Goal: Information Seeking & Learning: Learn about a topic

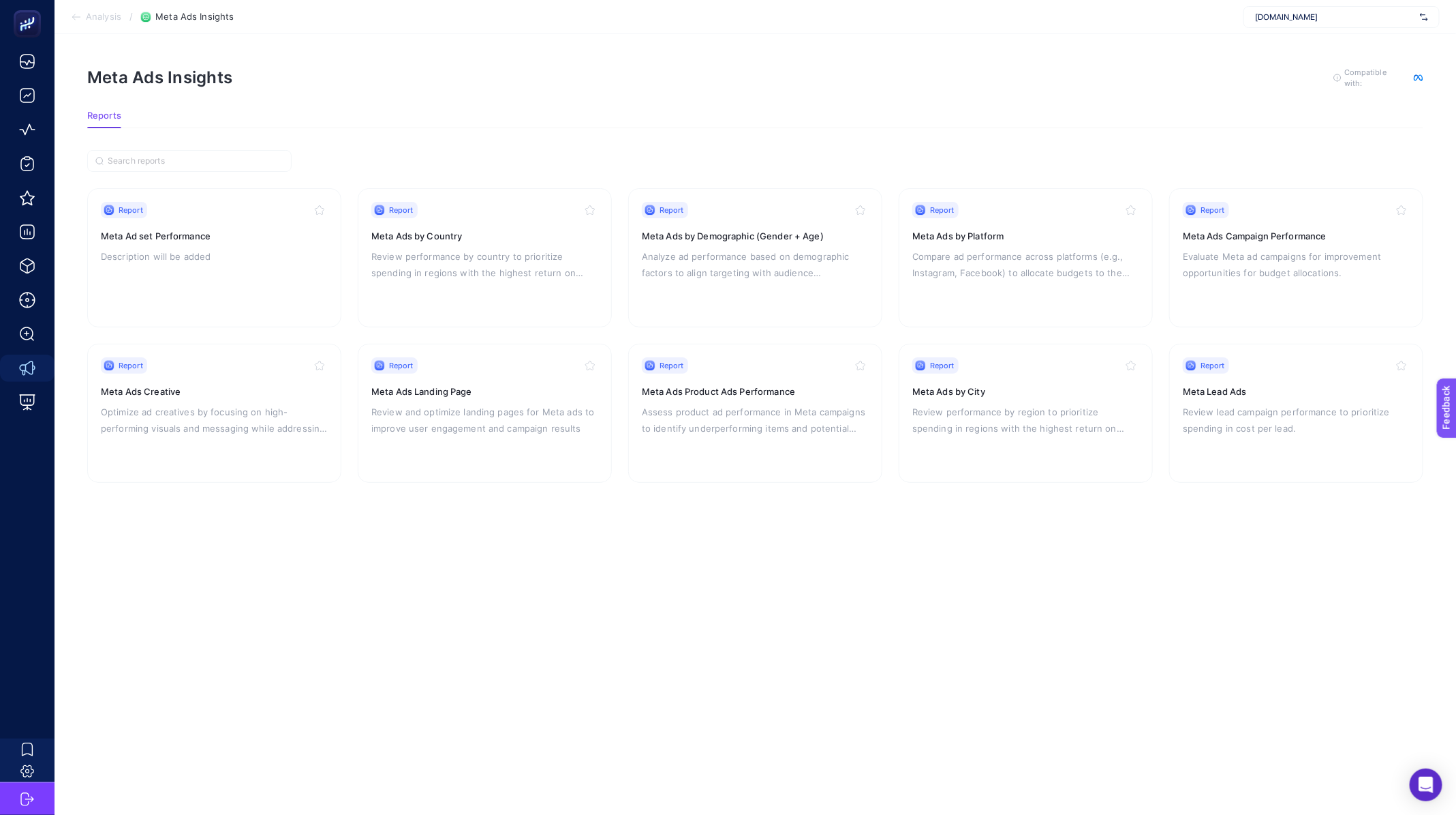
click at [114, 19] on span "Analysis" at bounding box center [103, 17] width 35 height 11
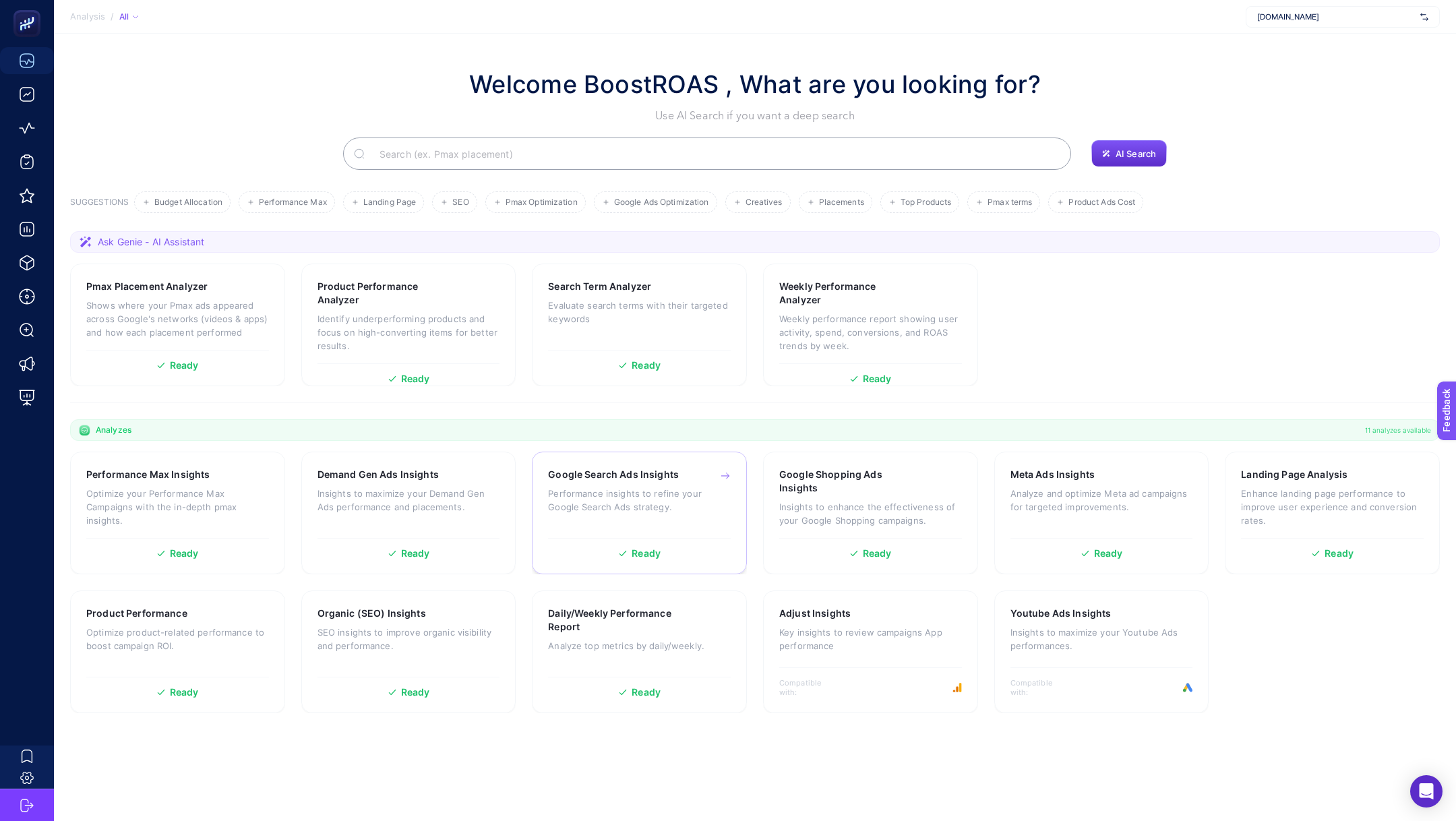
click at [644, 510] on p "Performance insights to refine your Google Search Ads strategy." at bounding box center [639, 500] width 183 height 27
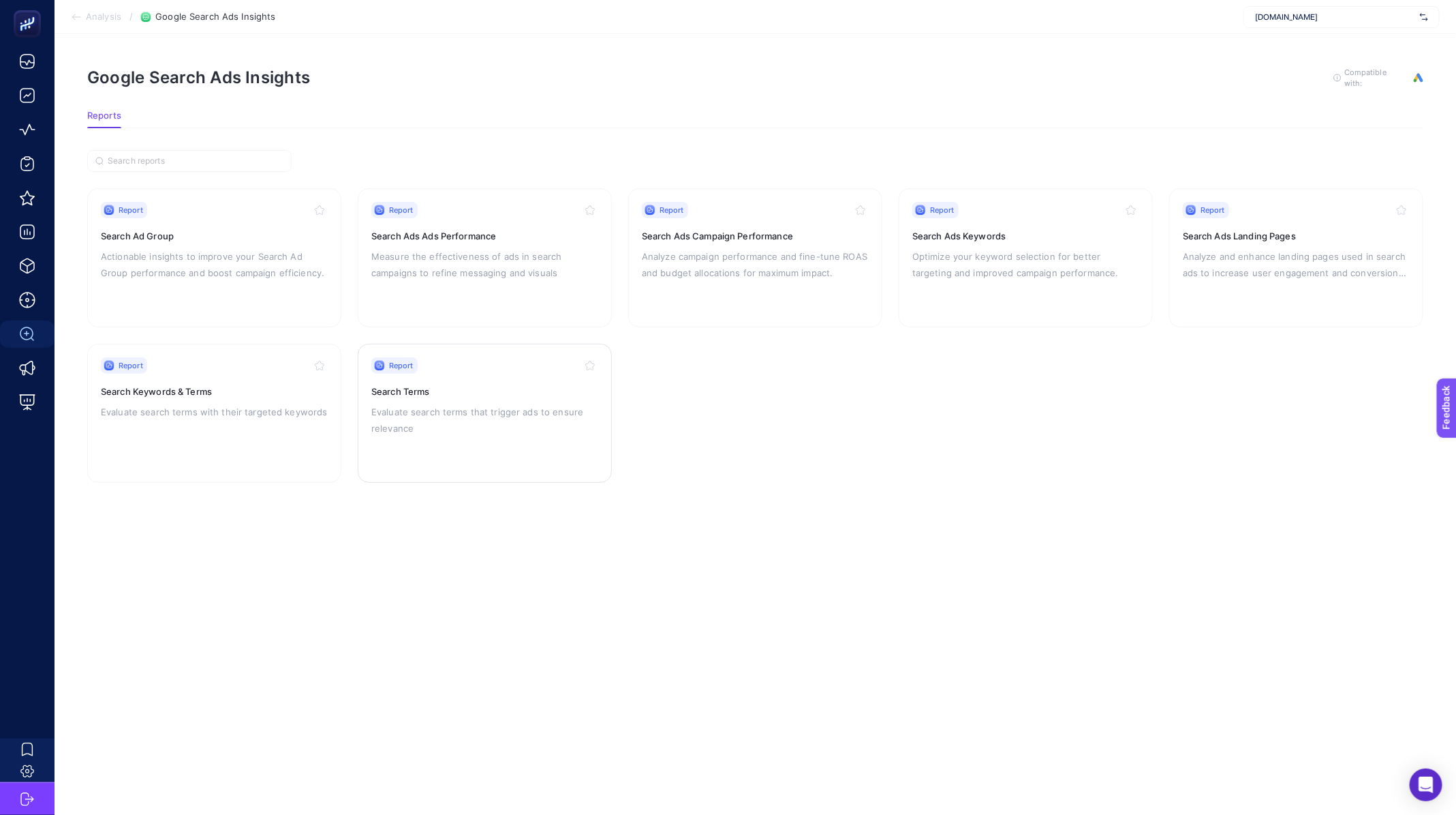
click at [470, 421] on p "Evaluate search terms that trigger ads to ensure relevance" at bounding box center [485, 419] width 227 height 32
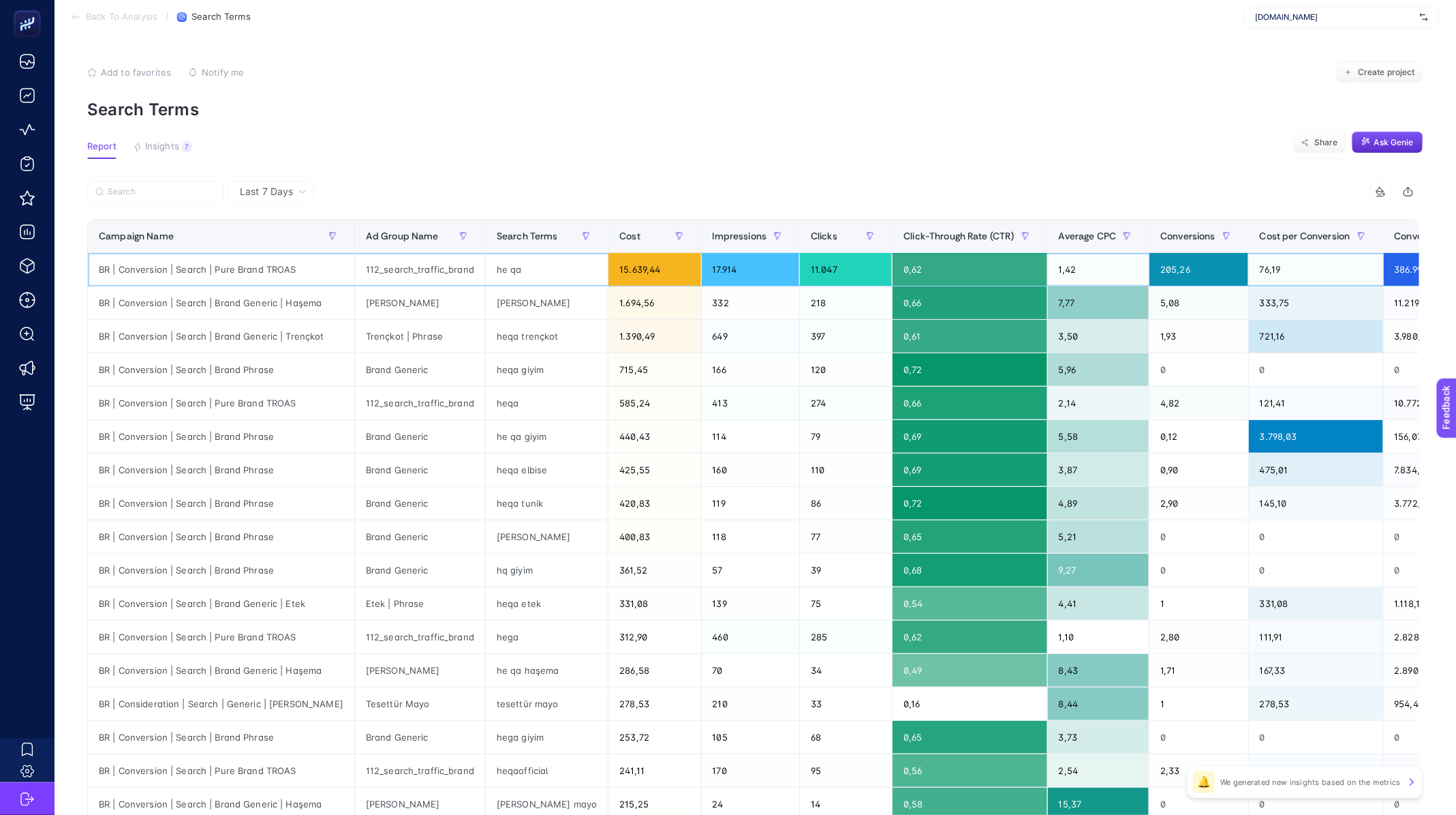
click at [490, 275] on div "he qa" at bounding box center [546, 269] width 122 height 32
click at [116, 13] on span "Back To Analysis" at bounding box center [121, 17] width 71 height 11
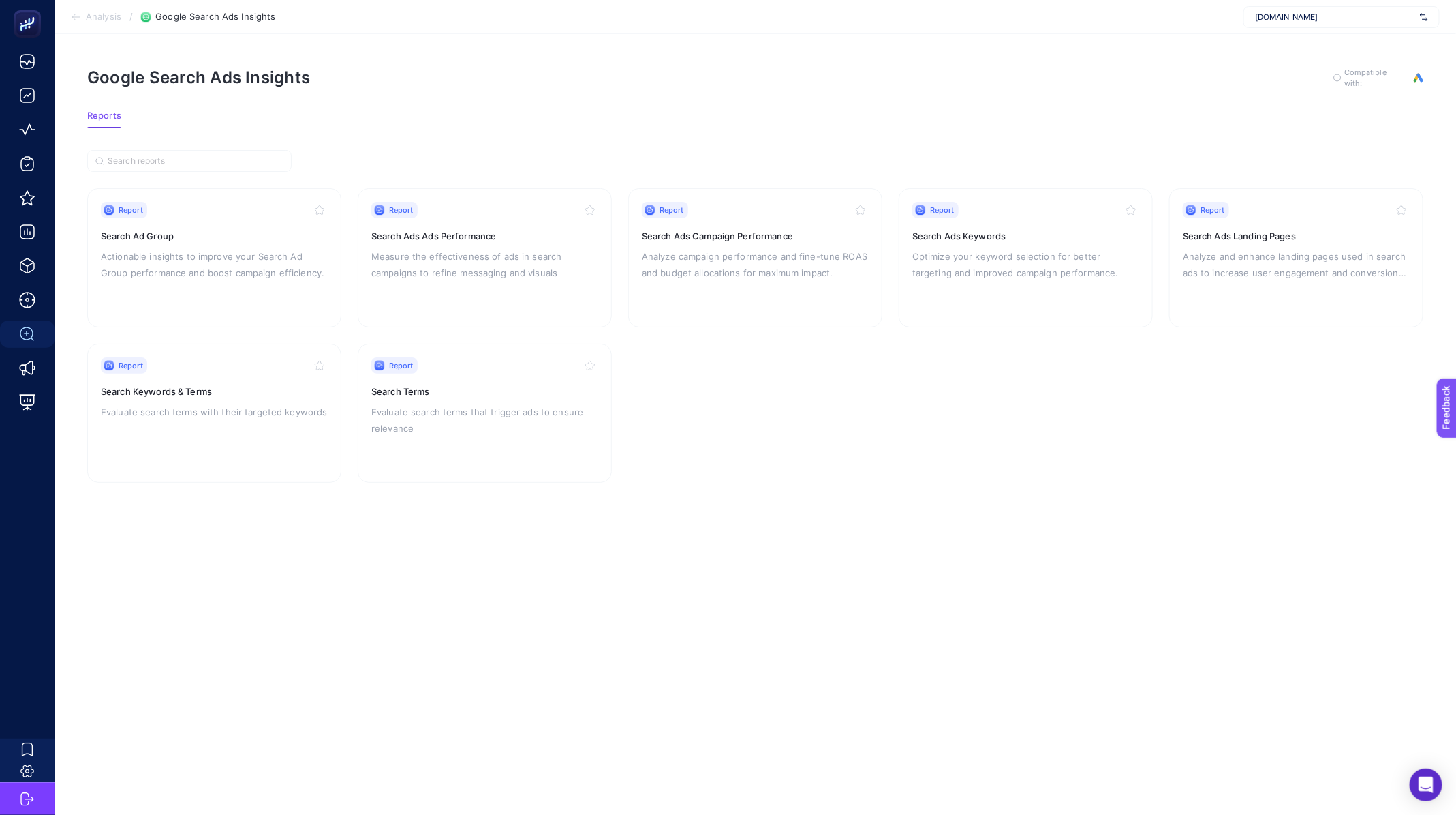
click at [105, 9] on section "Analysis / Google Search Ads Insights www.he-qa.com" at bounding box center [755, 17] width 1402 height 34
click at [106, 15] on span "Analysis" at bounding box center [103, 17] width 35 height 11
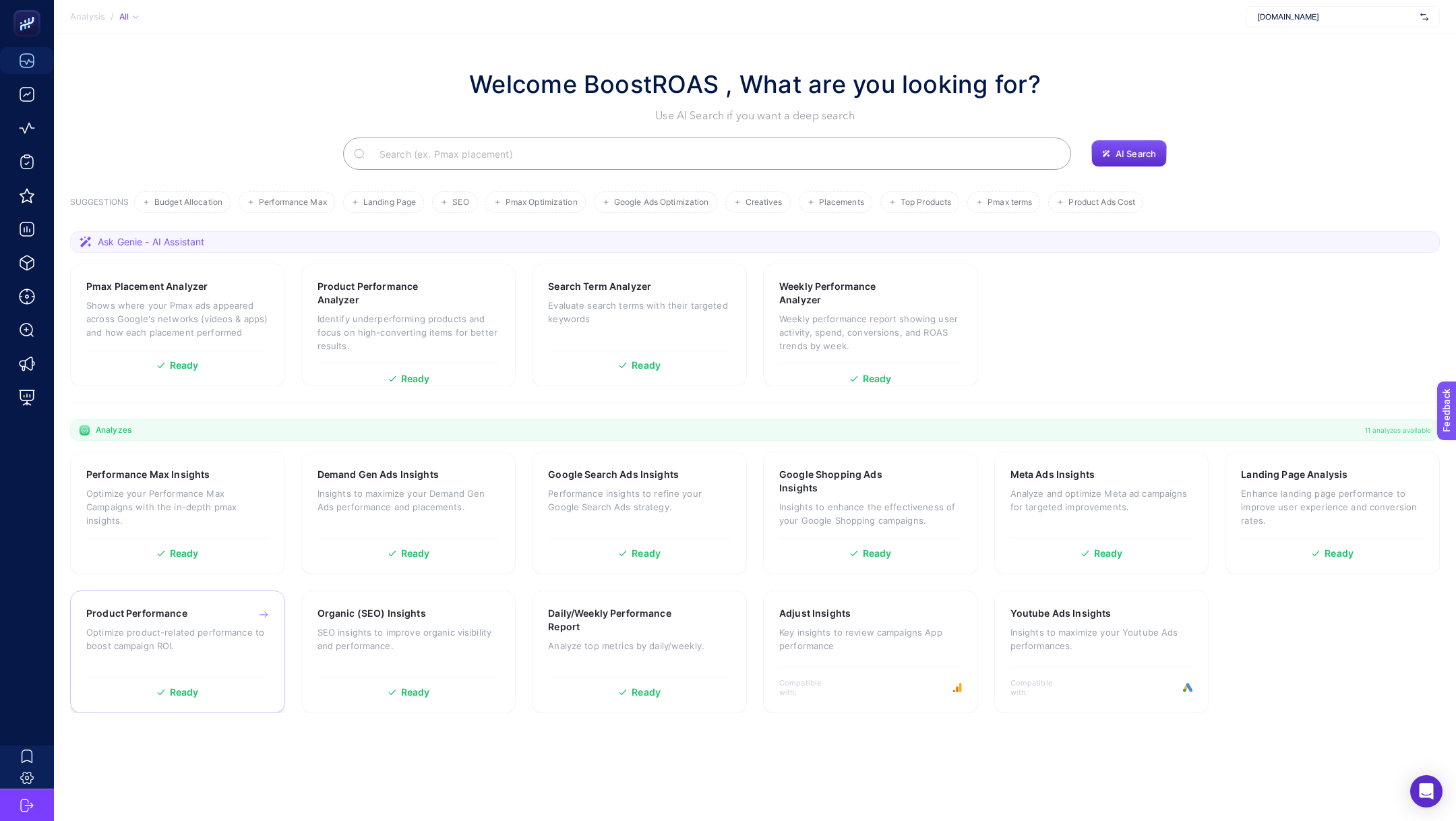
click at [199, 644] on p "Optimize product-related performance to boost campaign ROI." at bounding box center [178, 639] width 183 height 27
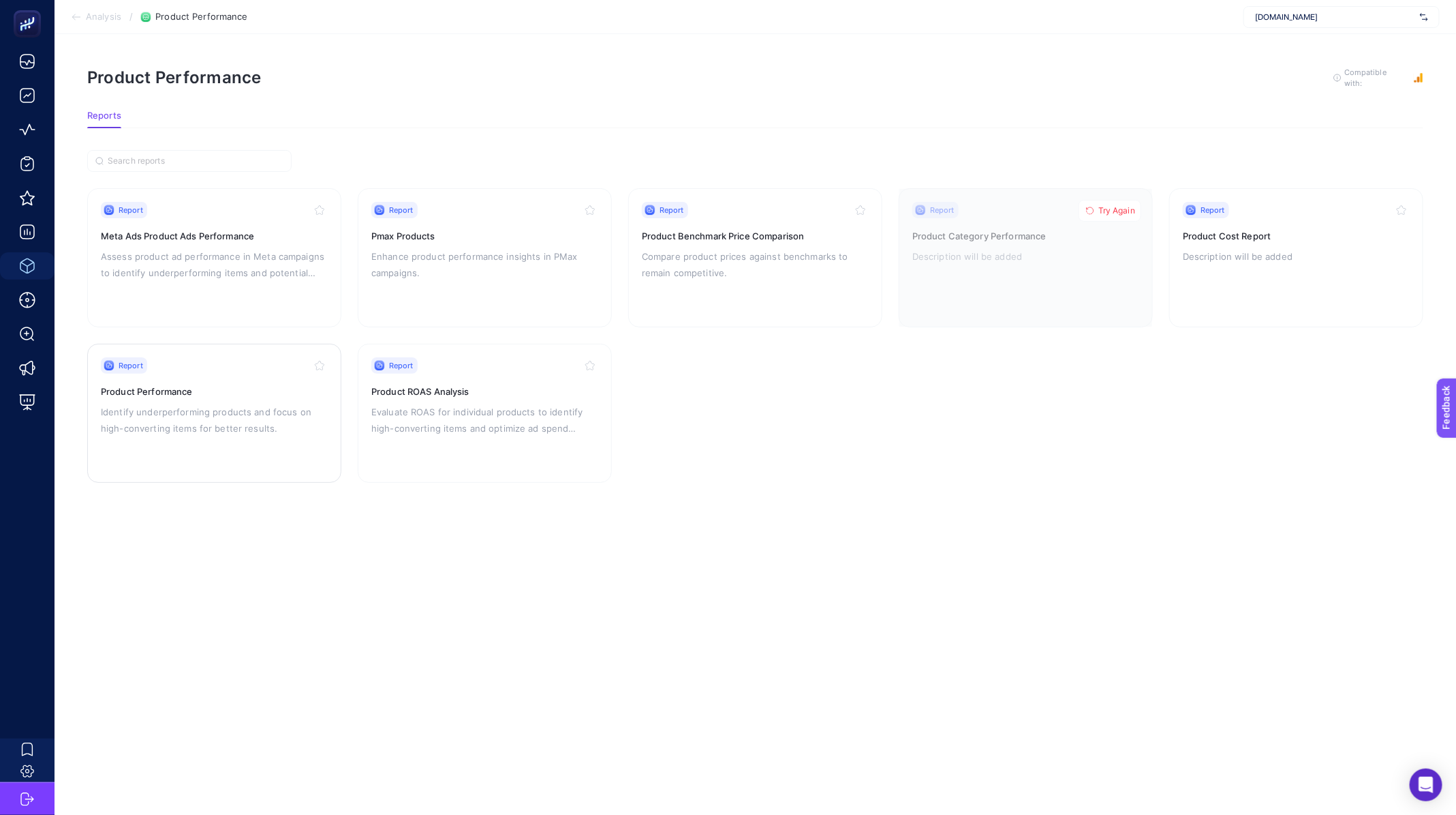
click at [189, 388] on h3 "Product Performance" at bounding box center [214, 391] width 227 height 14
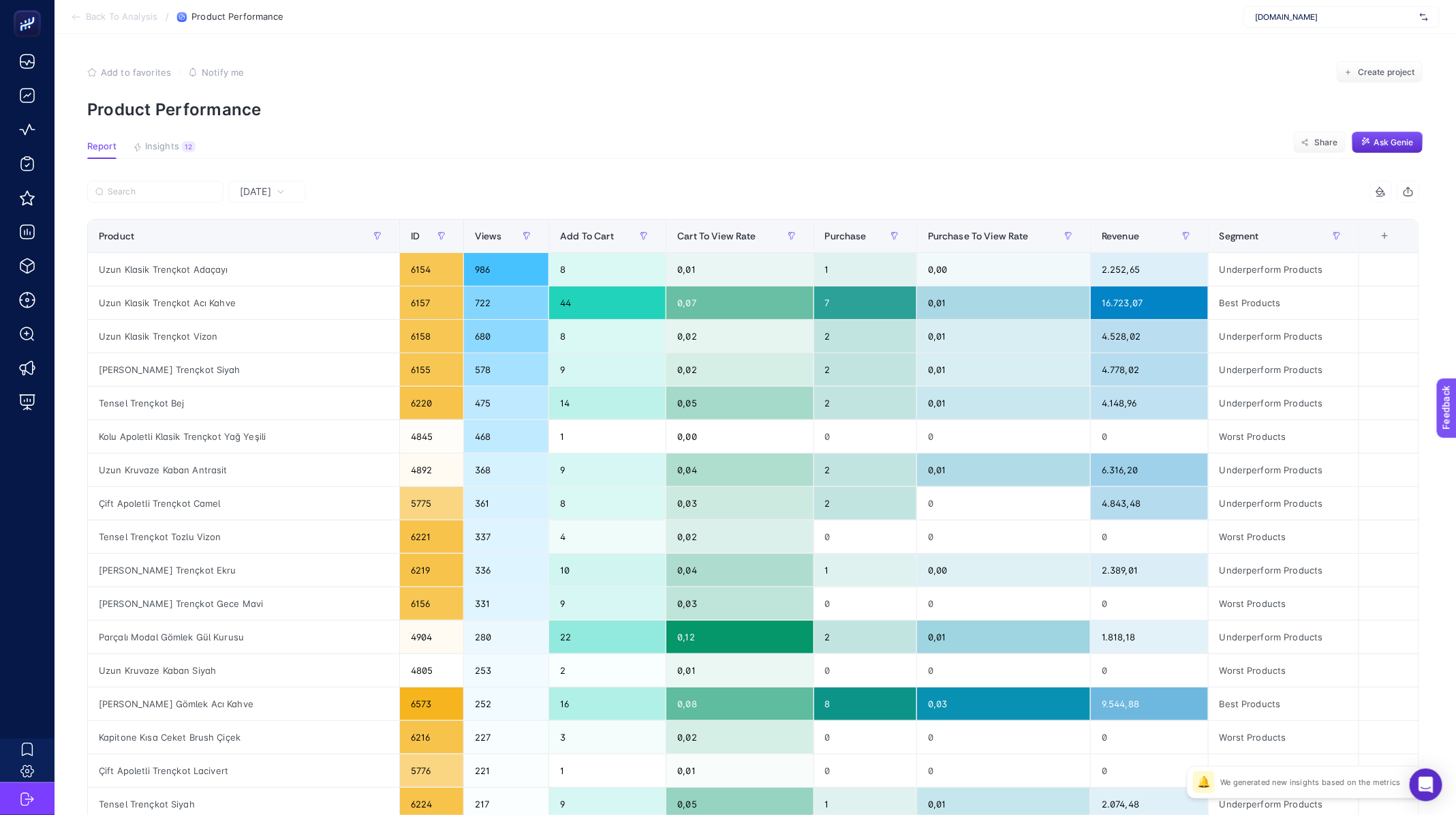
drag, startPoint x: 266, startPoint y: 196, endPoint x: 276, endPoint y: 197, distance: 10.0
click at [266, 195] on span "[DATE]" at bounding box center [255, 191] width 31 height 14
click at [271, 197] on span "[DATE]" at bounding box center [255, 191] width 31 height 14
click at [271, 193] on span "[DATE]" at bounding box center [255, 191] width 31 height 14
click at [271, 191] on span "[DATE]" at bounding box center [255, 191] width 31 height 14
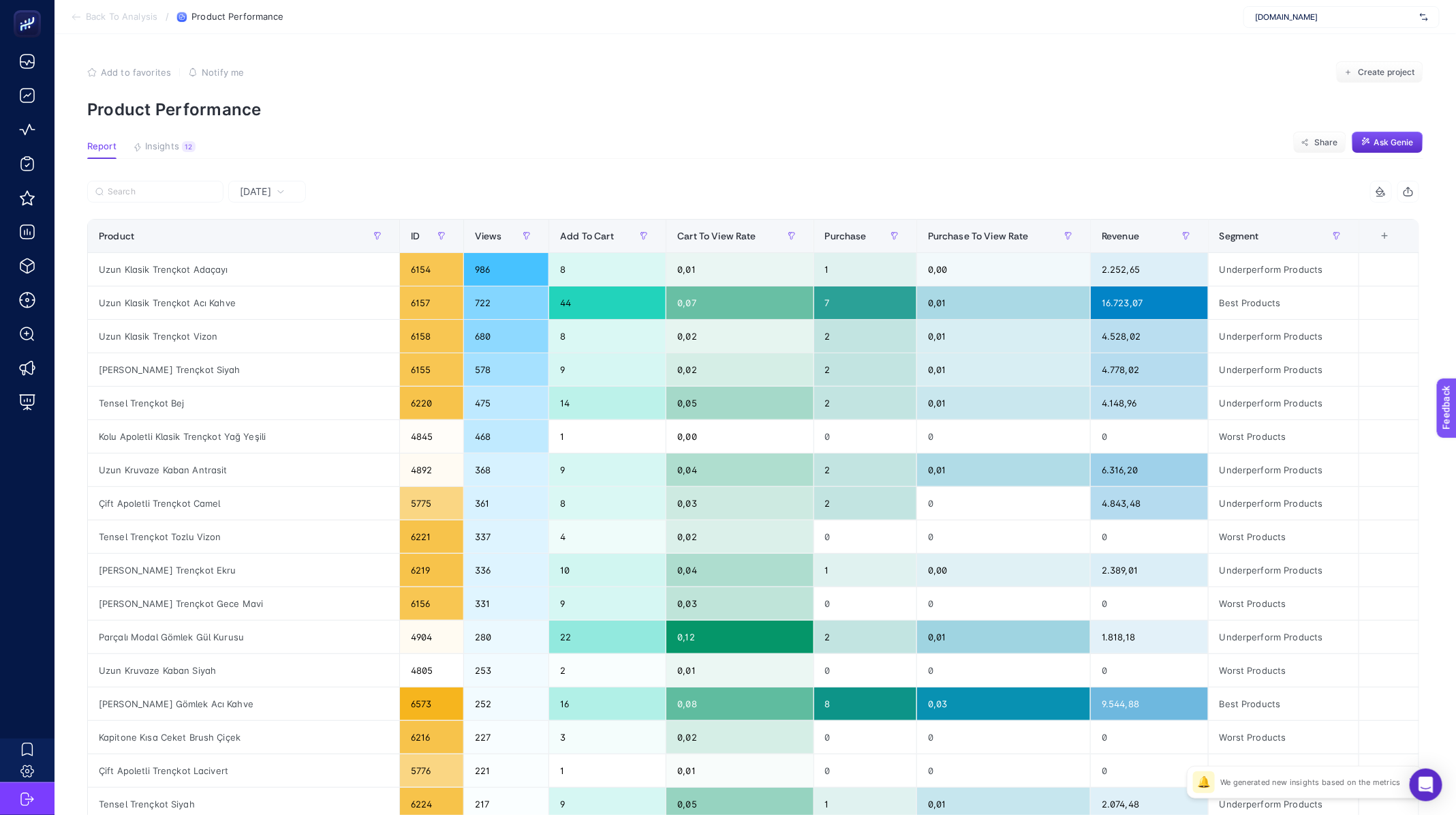
click at [271, 192] on span "[DATE]" at bounding box center [255, 191] width 31 height 14
click at [271, 191] on span "[DATE]" at bounding box center [255, 191] width 31 height 14
click at [240, 190] on span "[DATE]" at bounding box center [255, 191] width 31 height 14
click at [257, 189] on span "[DATE]" at bounding box center [255, 191] width 31 height 14
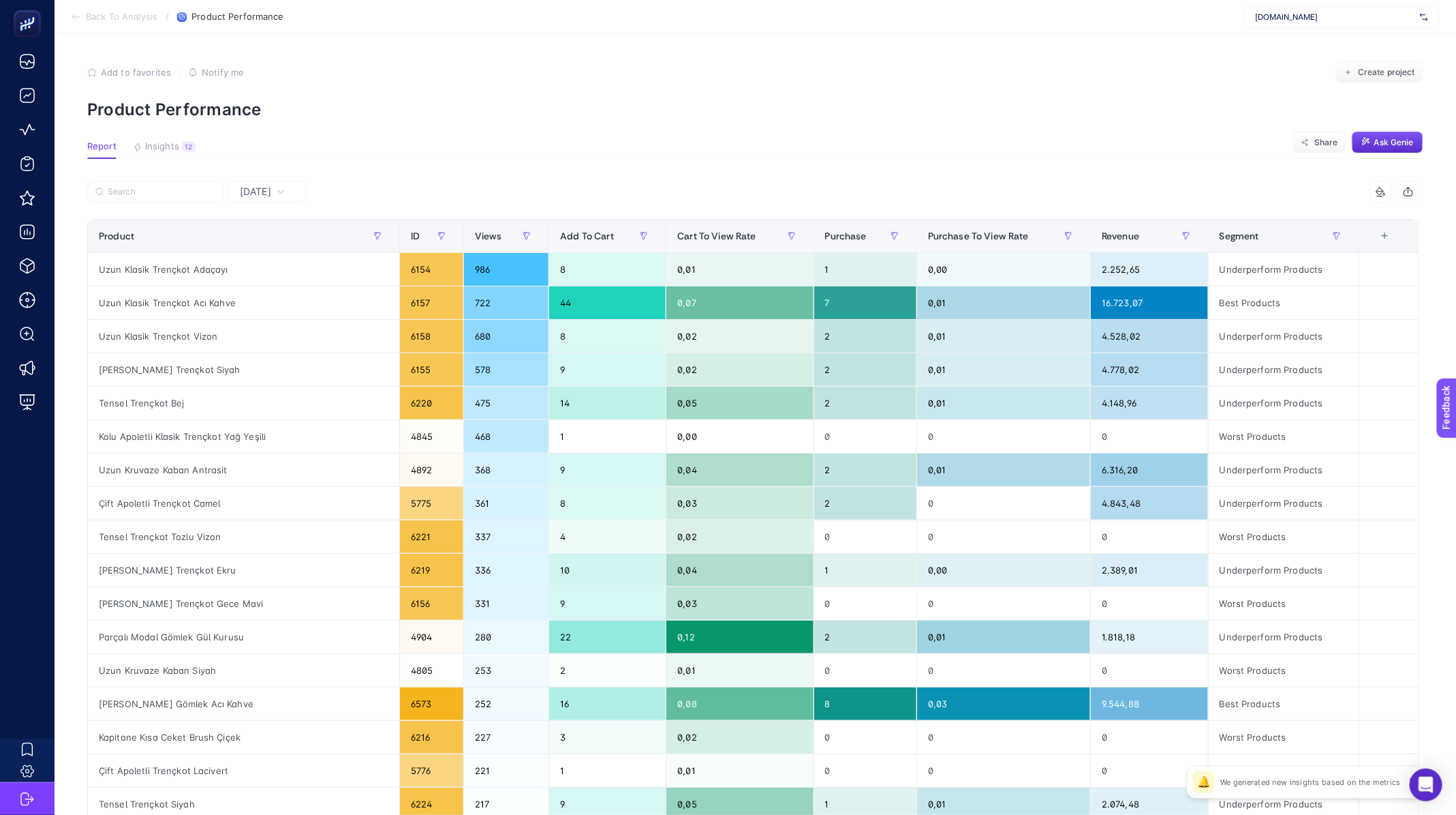
click at [257, 189] on span "[DATE]" at bounding box center [255, 191] width 31 height 14
click at [315, 189] on div at bounding box center [421, 196] width 667 height 30
click at [252, 188] on span "[DATE]" at bounding box center [255, 191] width 31 height 14
click at [0, 0] on div "Product" at bounding box center [0, 0] width 0 height 0
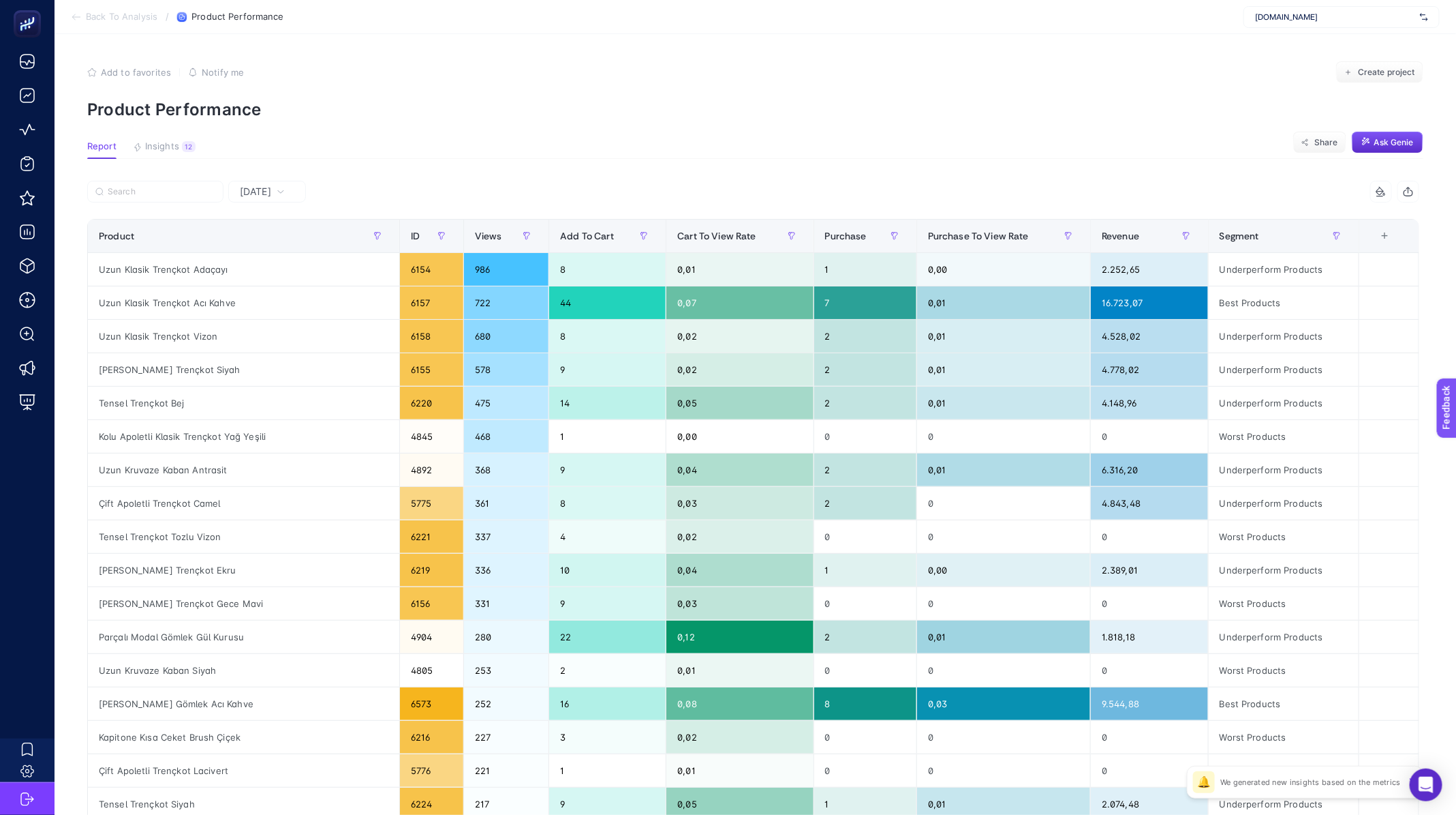
click at [0, 0] on div "Product" at bounding box center [0, 0] width 0 height 0
click at [0, 0] on th "Product" at bounding box center [0, 0] width 0 height 0
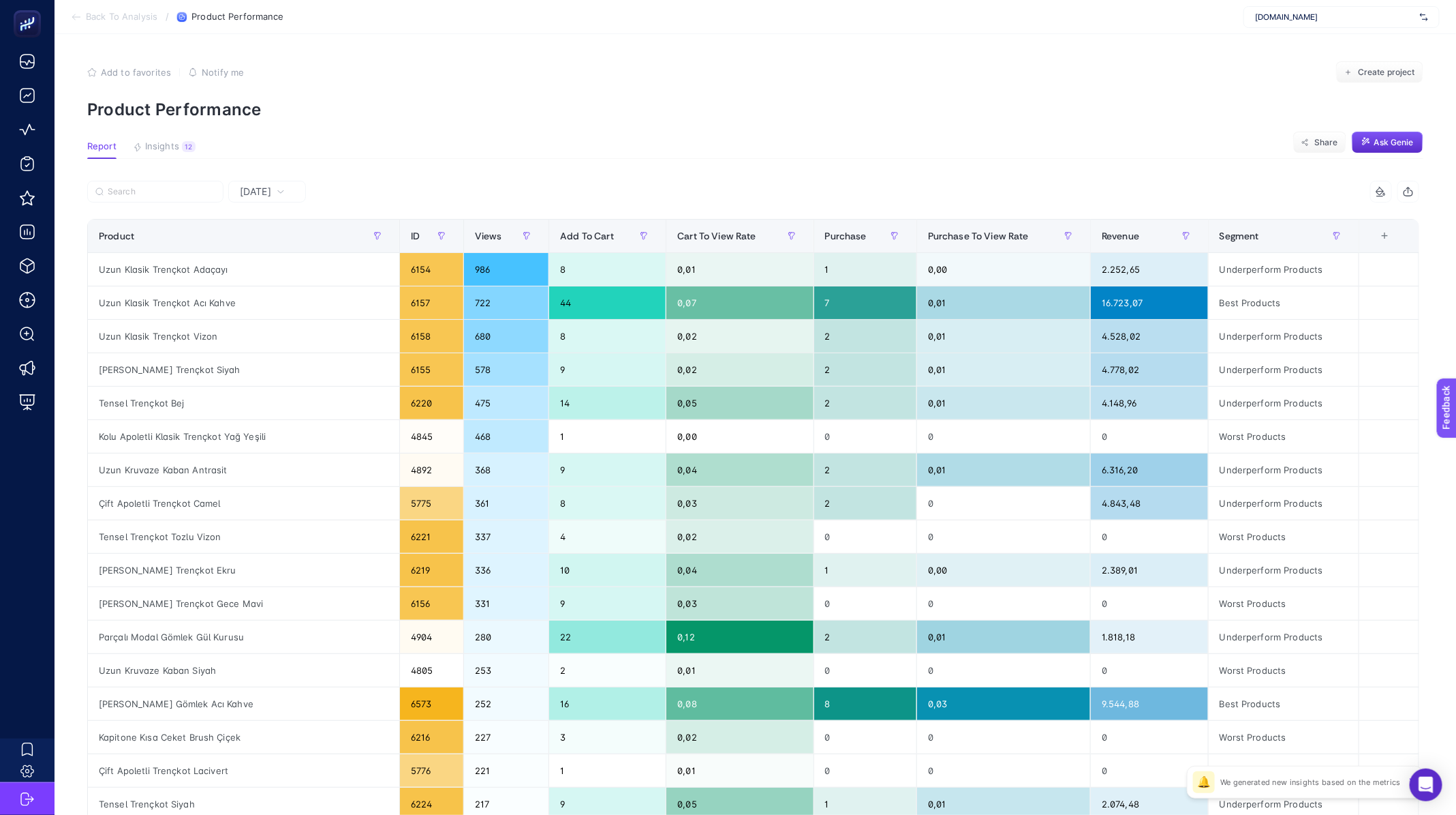
click at [0, 0] on div "Product" at bounding box center [0, 0] width 0 height 0
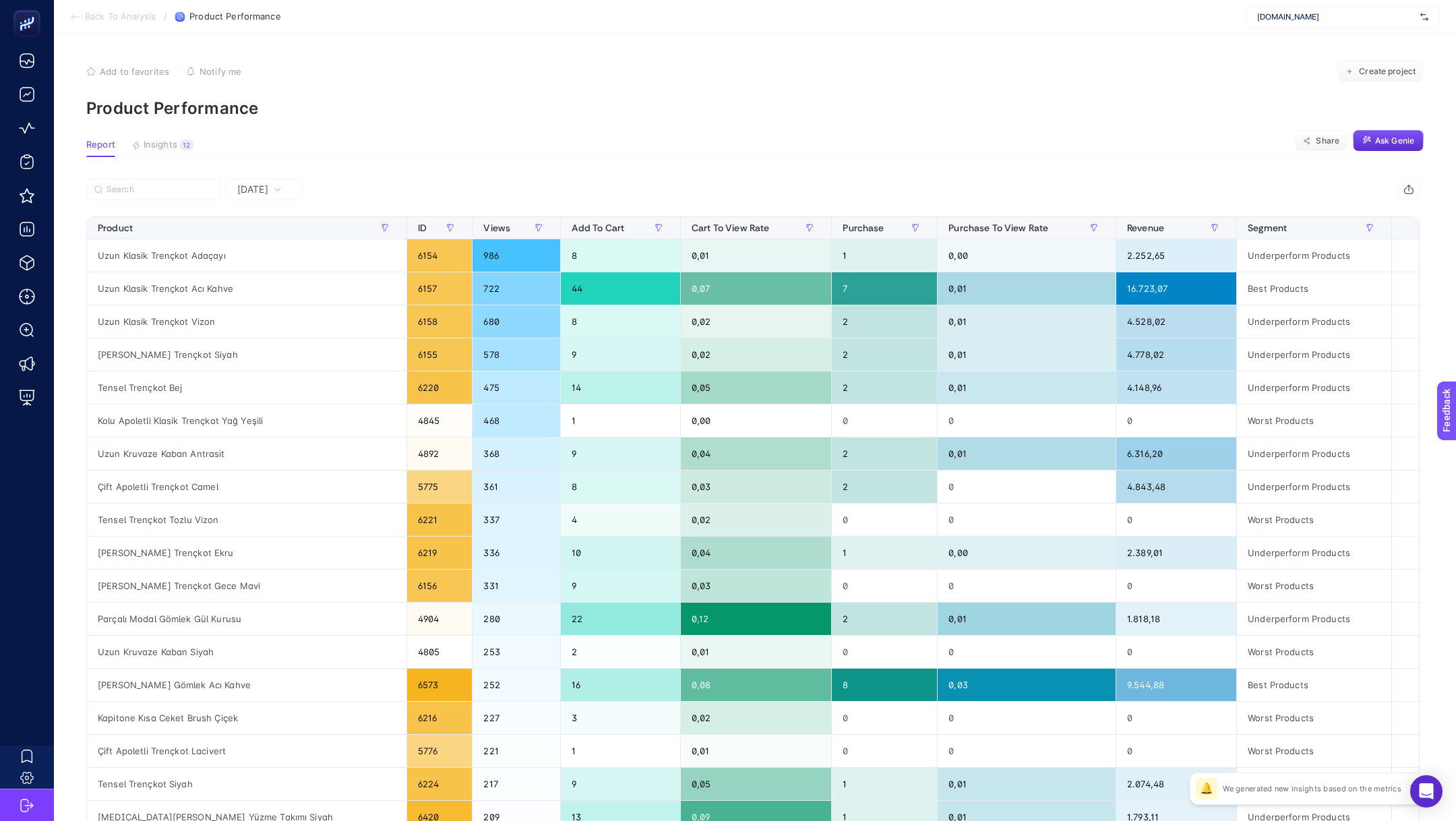
click at [268, 185] on span "[DATE]" at bounding box center [252, 189] width 31 height 14
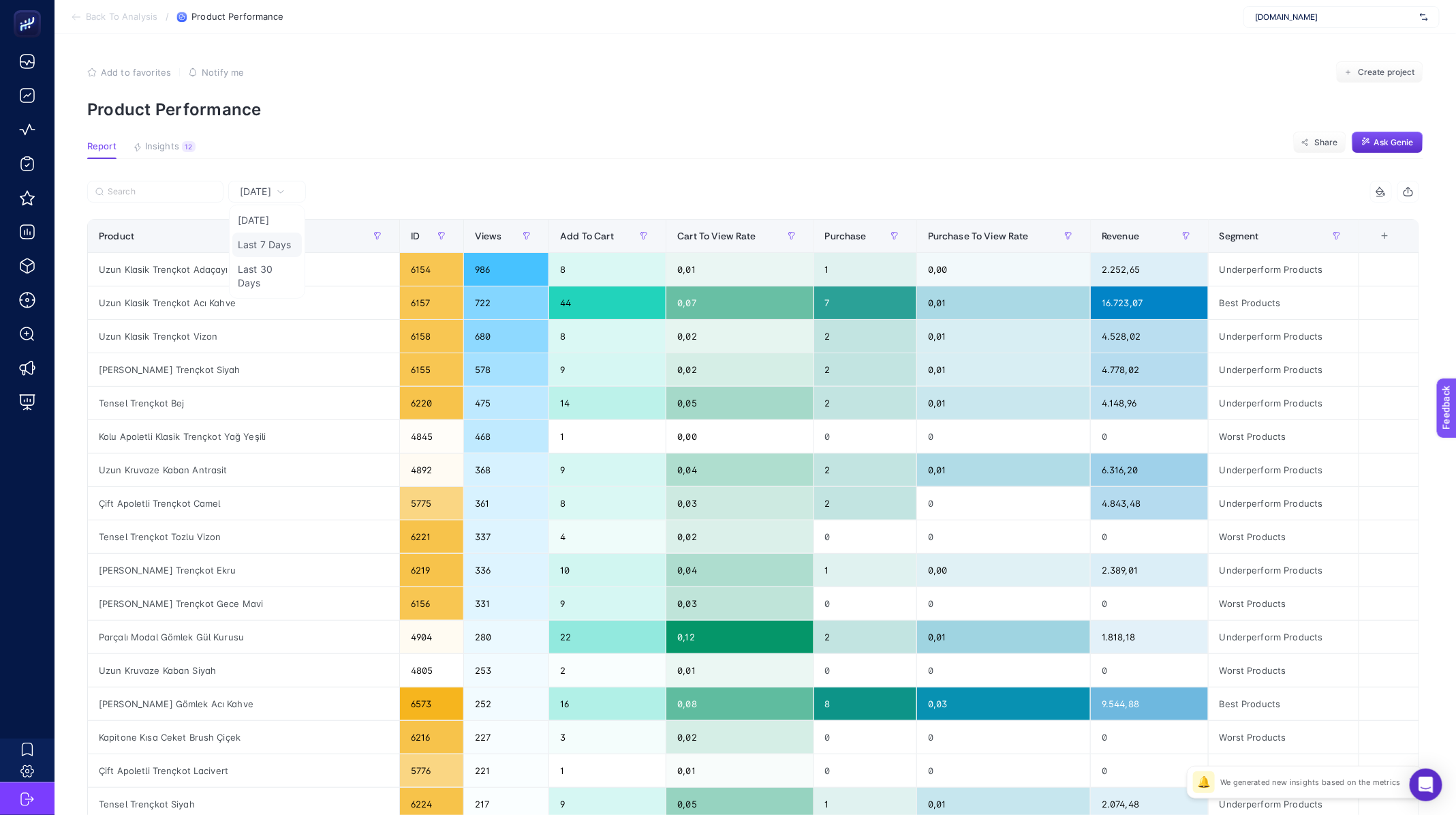
click at [279, 247] on li "Last 7 Days" at bounding box center [267, 245] width 69 height 25
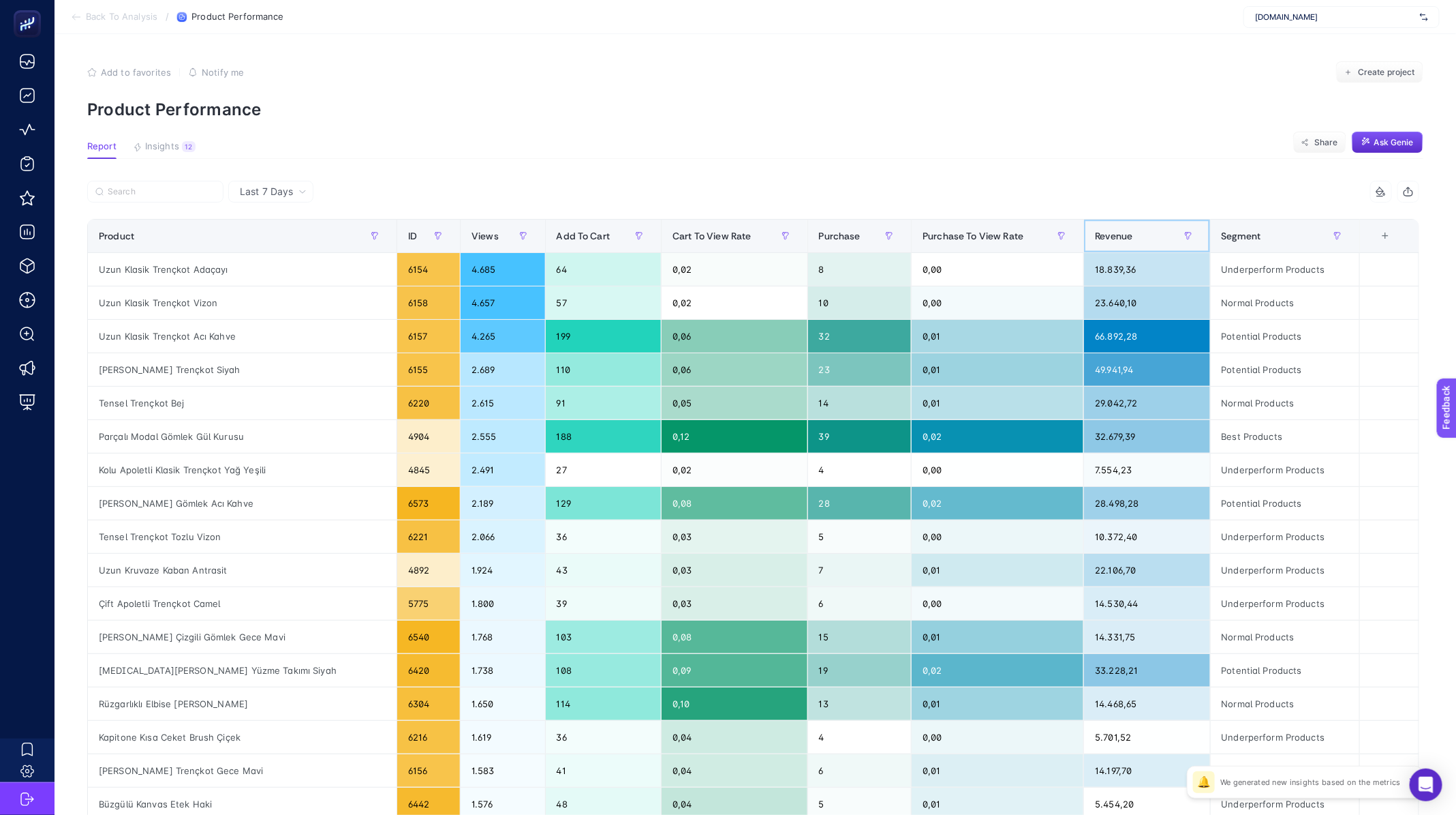
click at [1113, 230] on span "Revenue" at bounding box center [1114, 235] width 38 height 11
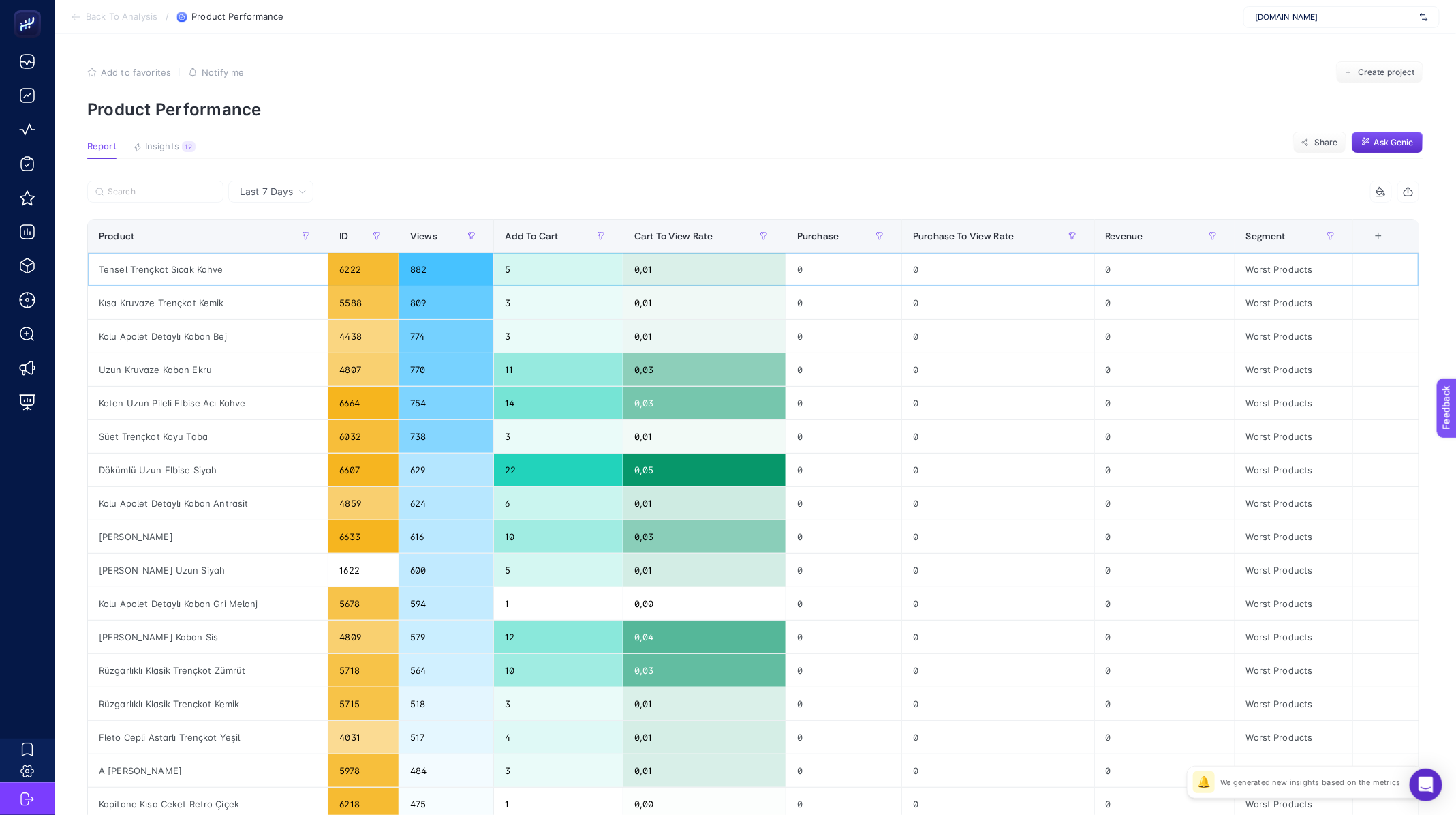
click at [205, 269] on div "Tensel Trençkot Sıcak Kahve" at bounding box center [208, 269] width 240 height 32
copy tr "Tensel Trençkot Sıcak Kahve"
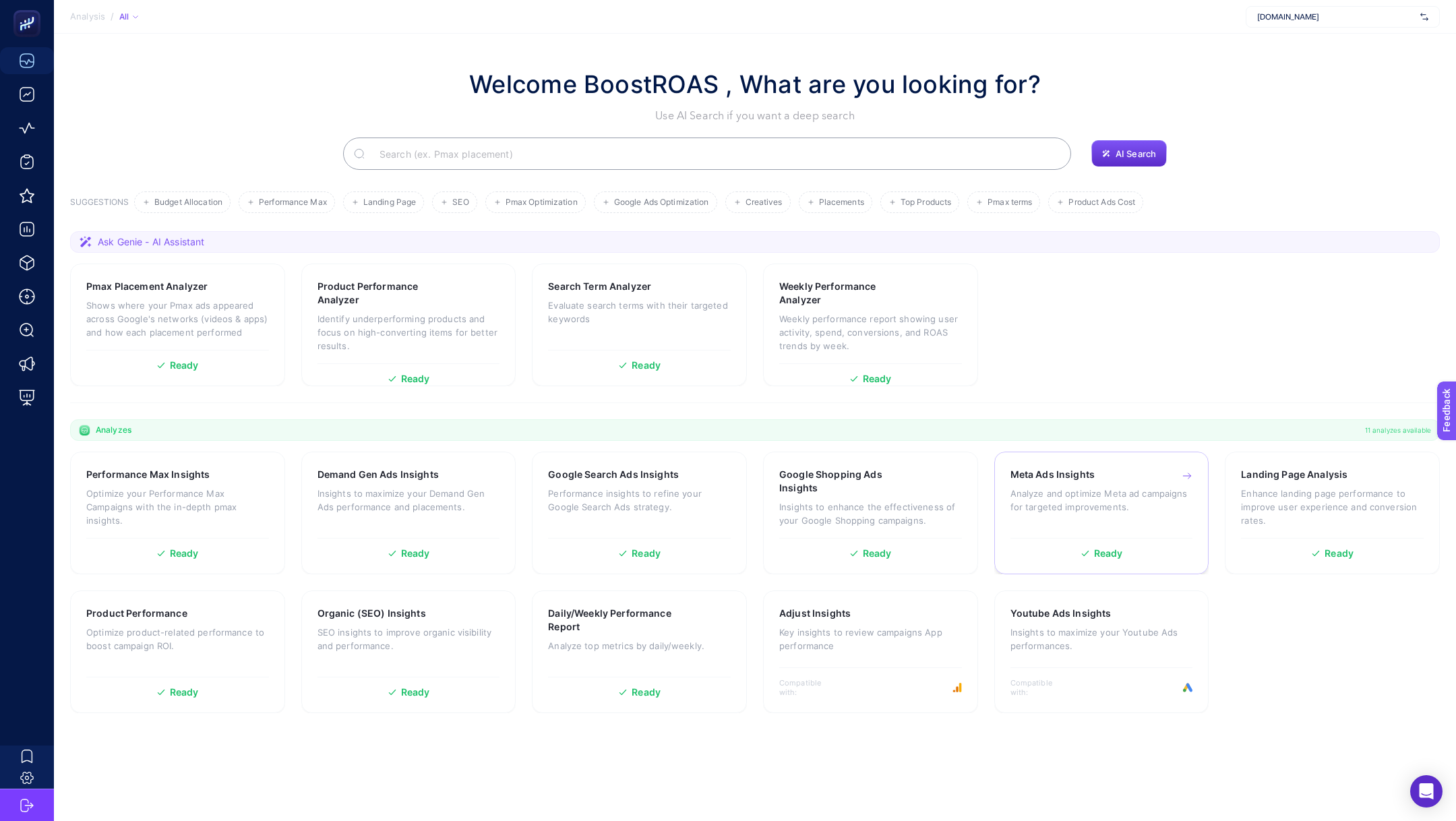
click at [1116, 498] on p "Analyze and optimize Meta ad campaigns for targeted improvements." at bounding box center [1102, 500] width 183 height 27
